Goal: Transaction & Acquisition: Purchase product/service

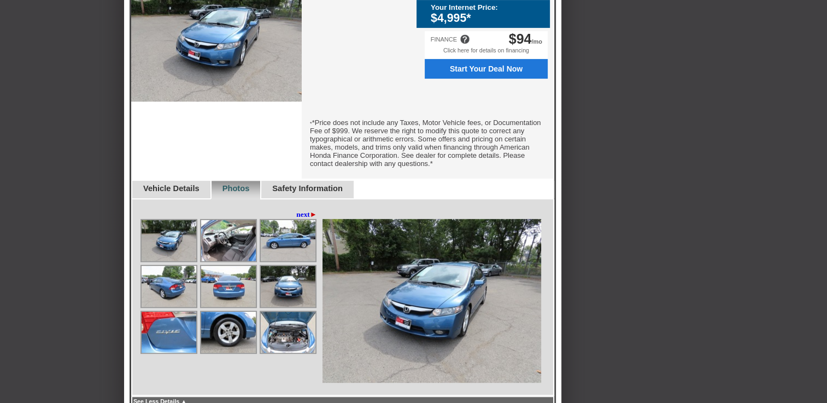
scroll to position [415, 0]
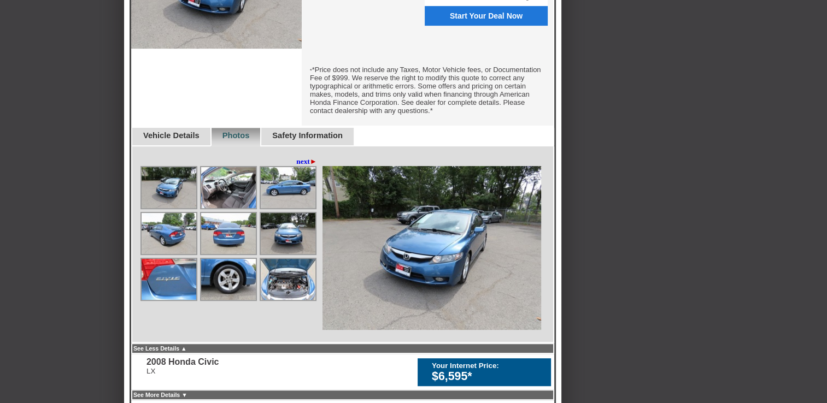
click at [293, 291] on img at bounding box center [288, 279] width 55 height 41
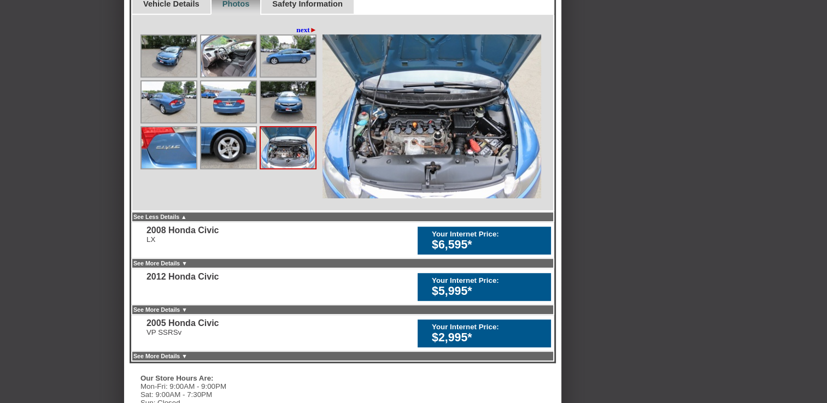
scroll to position [546, 0]
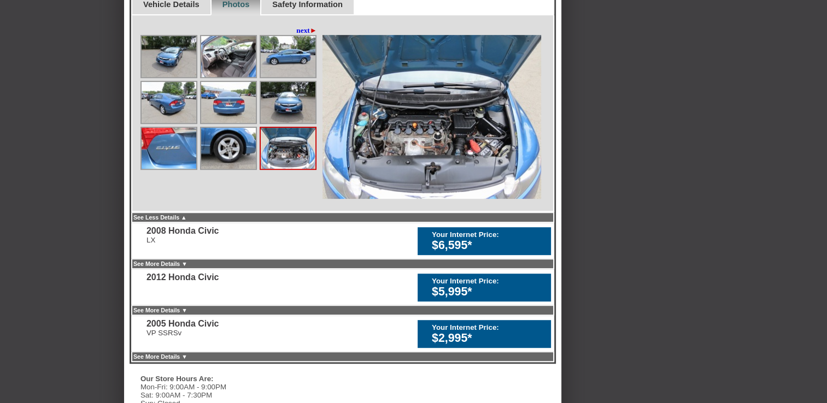
click at [297, 155] on img at bounding box center [288, 148] width 55 height 41
click at [285, 113] on img at bounding box center [288, 102] width 55 height 41
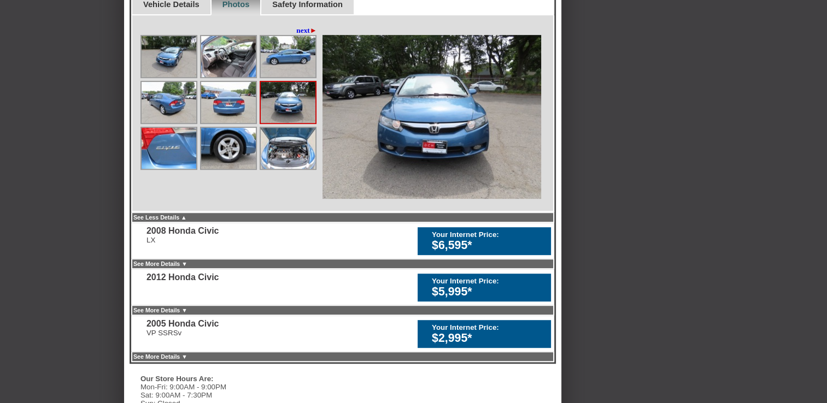
click at [288, 149] on img at bounding box center [288, 148] width 55 height 41
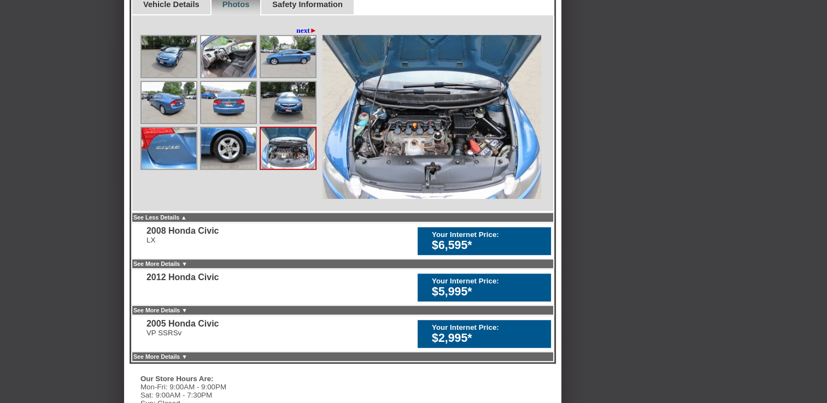
click at [288, 149] on img at bounding box center [288, 148] width 55 height 41
click at [484, 151] on img at bounding box center [431, 117] width 219 height 164
click at [343, 9] on link "Safety Information" at bounding box center [307, 4] width 70 height 9
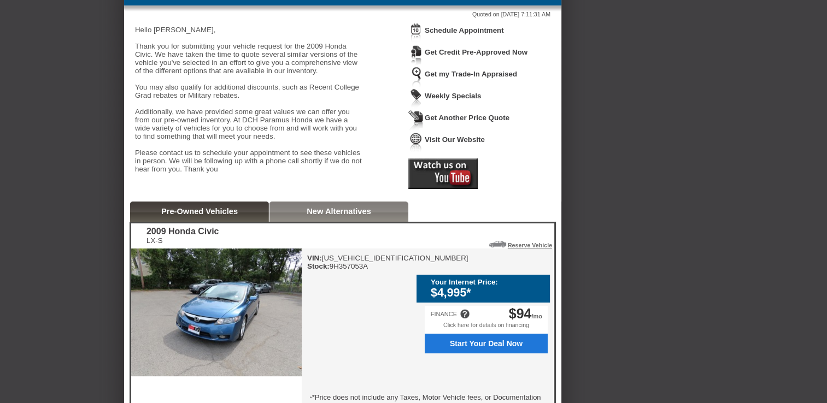
scroll to position [66, 0]
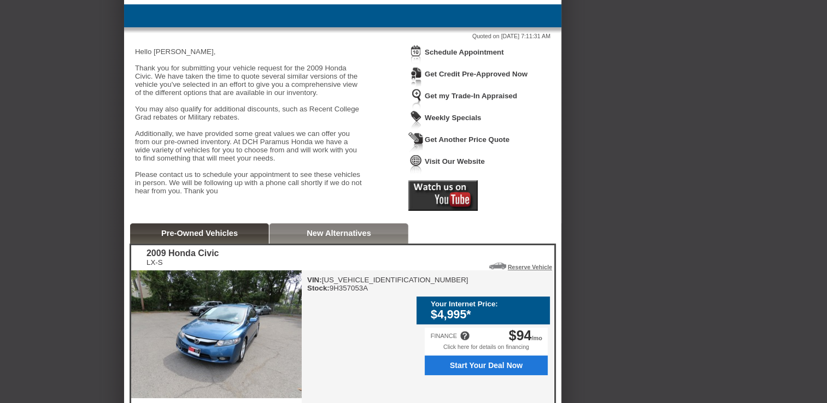
click at [343, 238] on link "New Alternatives" at bounding box center [339, 233] width 64 height 9
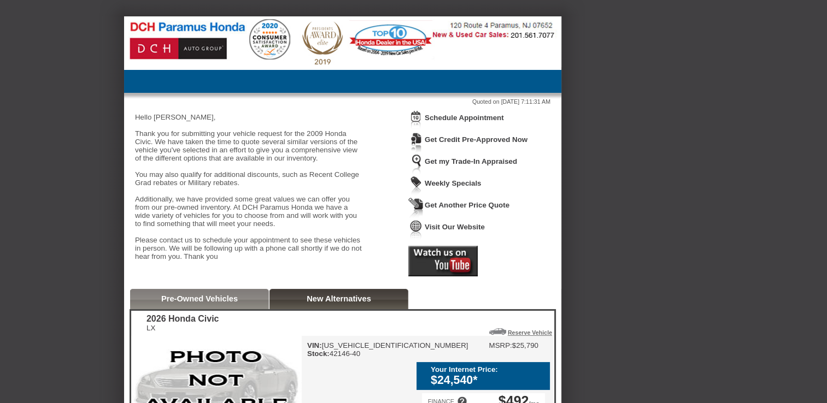
scroll to position [0, 0]
